Goal: Task Accomplishment & Management: Manage account settings

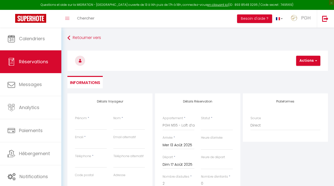
select select
select select "75256"
select select
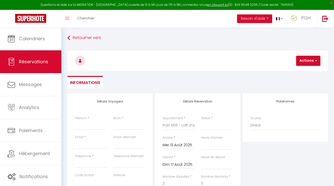
select select
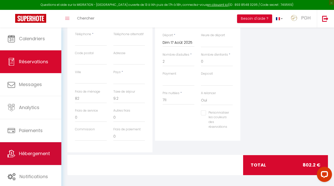
scroll to position [121, 0]
click at [39, 159] on link "Hébergement" at bounding box center [30, 153] width 61 height 23
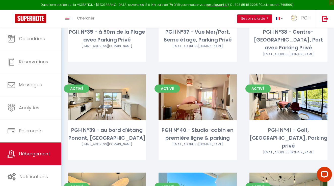
scroll to position [1060, 0]
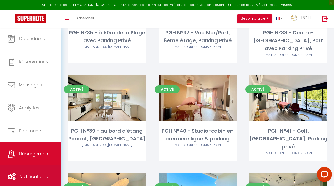
click at [34, 182] on link "Notifications" at bounding box center [30, 176] width 61 height 23
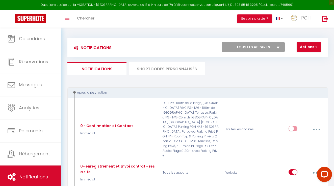
click at [190, 71] on li "SHORTCODES PERSONNALISÉS" at bounding box center [167, 68] width 76 height 12
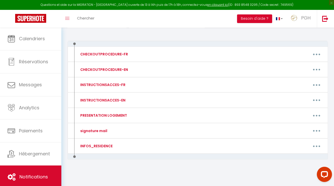
scroll to position [46, 0]
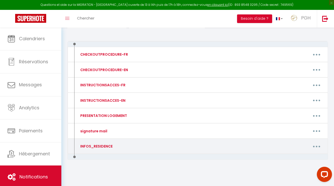
click at [314, 144] on button "button" at bounding box center [316, 146] width 13 height 10
click at [293, 157] on link "Editer" at bounding box center [303, 158] width 37 height 9
type input "INFOS_RESIDENCE"
type textarea "-"
type textarea "- Place de parking extérieur n° 8 - Accès Wifi : XXXX_7C20_5GHZ - Mot de passe …"
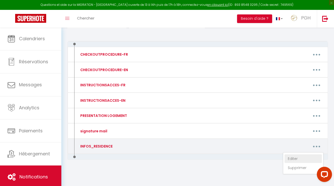
type textarea "- Accès Wifi : Freebox-A0DFB9 - Mot de passe Wifi : Loma2021"
type textarea "- Place de parking extérieur n° 434 - Accès Wifi : Freebox_florence_P2 - Mot de…"
type textarea "- Place de parking extérieur n° 26 - Code portillon : 1439 - Code d'entrée : A3…"
type textarea "- Code entrée résidence : 9515 - Code piscine : badge - Code portillon : badge …"
type textarea "- Code portillon : *2704# - Code entrée résidence : clé 2705 - Place de parking…"
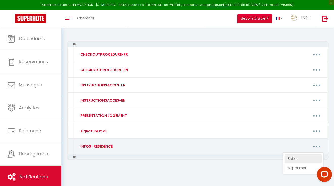
type textarea "- Code portillon : *2704# - Code entrée résidence : clé 2010 - Garage en sous s…"
type textarea "- Code portillon : *2704# - Code entrée résidence : clé 1976 - Place de parking…"
type textarea "- Place de parking extérieur n° 198 - Accès Wifi : Livebox-1410 - Mot de passe …"
type textarea "- Garage - Accès Wifi : Bbox_9699E03F - Mot de passe Wifi : cWqiAHWXXUHL4k3VGU"
type textarea "- Code portillon : 1537 - Code Entrée résidence : 1537A - portail parking 7351 …"
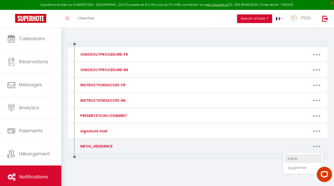
type textarea "- Accès Wifi : Livebox-0590 - Mot de passe Wifi : oTgVumgJMR7AcC4G5q"
type textarea "- Garage en sous sol n° 29 - Accès Wifi : LiveboxFAB0 - Mot de passe Wifi : DTg…"
type textarea "- Place de parking extérieur n° 14 - Accès Wifi : wifi Nymphéa - Mot de passe W…"
type textarea "- Place de parking extérieur n°3 - Code portail piéton 4592/1836 - Accès Wifi :…"
type textarea "- Place de parking extérieur n° 21 - Accès Wifi : SFR_FA8F - Mot de passe Wifi …"
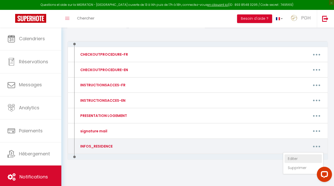
type textarea "- Code Entrée Résidence : 5276 - Code Entrée Plage : 5276A - Place de parking e…"
type textarea "- Place de parking extérieur n° 175 - Accès Wifi : Livebox-0D90 - Mot de passe …"
type textarea "- Code residence : [STREET_ADDRESS] - Accès Wifi : XXXX_C870 - Mot de passe Wif…"
type textarea "- Accès Wifi : XXXX_F1C0_5GHZ - Mot de passe Wifi : nxgc2nyu32hukb3mxk22"
type textarea "- Code porte d'entée : 2210 - Place de parking extérieur n°20 - Accès Wifi : Li…"
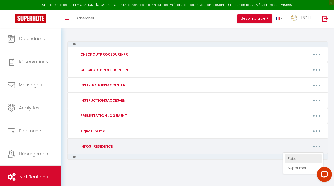
type textarea "- [GEOGRAPHIC_DATA] : 2404A - Code entrée C : 3424 - Place de parking extérieur…"
type textarea "- Place de parking extérieur n° 439 - Code d'entrée 1952 - Accès Wifi : SFR_530…"
type textarea "- Entrée G : 9871 - Place de parking en sous-sol n° 75; [PERSON_NAME] 4397 - Wi…"
type textarea "- Code entrée résidence : 1212 - Place de parking extérieur n° - Accès Wifi : F…"
type textarea "- Code entrée résidence : 0324 - Place de parking extérieur n°114 - Accès Wifi …"
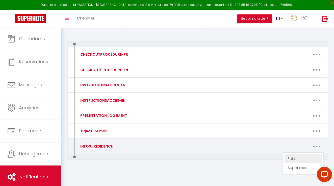
type textarea "- Place de parking extérieur n° 121 - Accès Wifi : SFR_CEC0 - Mot de passe Wifi…"
type textarea "- Code entrée résidence : 0324 - Place de parking extérieur n°302 - Accès Wifi …"
type textarea "- Code entrée résidence : 2204 - Accès WiFi : Livebox-A2A1 - Mot de passe WiFi …"
type textarea "- Code portillon : 2404A - Code entrée résidence : 3424 - Code ascenseur : 7826…"
type textarea "- Place de parking extérieur n° 5 - Code portail piéton 4592/1836 - Accès Wifi …"
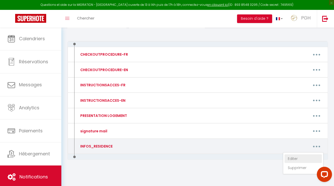
type textarea "- Code portillon : 9870A - Code entrée résidence : 9870A - Place de parking ext…"
type textarea "- Place de parking sous-sol n° 6 - Code entrée : 2589 - Accès Wifi :xxxx_BC08 -…"
type textarea "- Code entrée : 8624 - Accès Wifi : 204 LPG Invité - Mot de passe Wifi : 204LPG…"
type textarea "- Place de parking sous-sol n° 262 - Code portail piéton 4592/1836 - Accès Wifi…"
type textarea "- Place de parking extérieur n° 6 - Accès Wifi : Livebox - 87B0 - Mot de passe …"
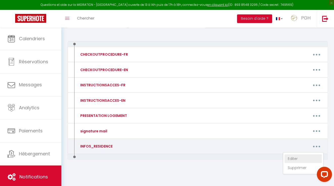
type textarea "- Place de parking extérieur n° 73 - Accès Wifi : SFR_C113 - Mot de passe WiFi …"
type textarea "- Code portillon/entrée- 2302 - Accès Wifi : Livebox - 3A60 - Mot de passe WiFi…"
type textarea "- Accès Wifi : Freebox - 19A9D4 - Mot de passe WiFi : drfmrqbz2zqh9nkkqs95kr"
type textarea "- Place de parking extérieur n° 611 - Code portillon : 14869A - Code entrée rés…"
type textarea "- Place de parking sous-sol n° 63 - Accès Wifi : Freebox - 47B105 - Mot de pass…"
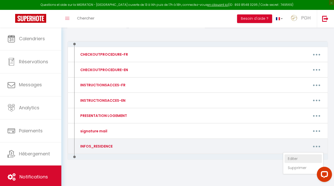
type textarea "- Accès Wifi : LiveBox - 4800 - Mot de passe WiFi : 47ubZPDFF5aqYo3Y42"
type textarea "- Place de parking extérieur n° 180 - Code d'entrée 2534 - Accès Wifi : sfr_60B…"
type textarea "- Place de parking garage n°108 - Code d'entrée 1397A - Code portail parking 13…"
type textarea "- Place de parking extérieur n° 42 - Accès Wifi : Bbox-02C162CD - Mot de passe …"
type textarea "- Accès Wifi : xxx_FDB0 - Mot de passe WiFi : mje43mpbg3jkg92umnu8"
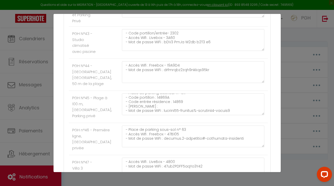
scroll to position [4, 0]
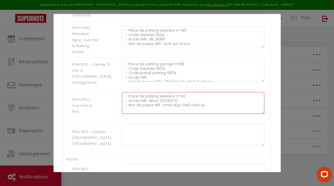
click at [182, 112] on textarea "- Place de parking extérieur n° 42 - Accès Wifi : Bbox-02C162CD - Mot de passe …" at bounding box center [193, 103] width 143 height 22
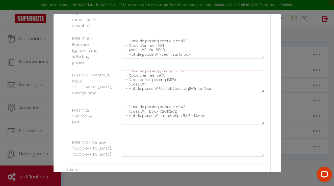
click at [153, 84] on textarea "- Place de parking garage n°108 - Code d'entrée 1397A - Code portail parking 13…" at bounding box center [193, 81] width 143 height 22
drag, startPoint x: 214, startPoint y: 89, endPoint x: 121, endPoint y: 83, distance: 93.1
click at [121, 83] on div "- Place de parking garage n°108 - Code d'entrée 1397A - Code portail parking 13…" at bounding box center [192, 83] width 149 height 27
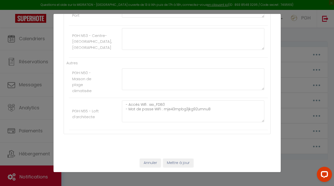
scroll to position [1608, 0]
type textarea "- Place de parking garage n°108 - Code d'entrée 1397A - Code portail parking 13…"
click at [176, 164] on button "Mettre à jour" at bounding box center [178, 162] width 30 height 9
